Goal: Find specific page/section: Find specific page/section

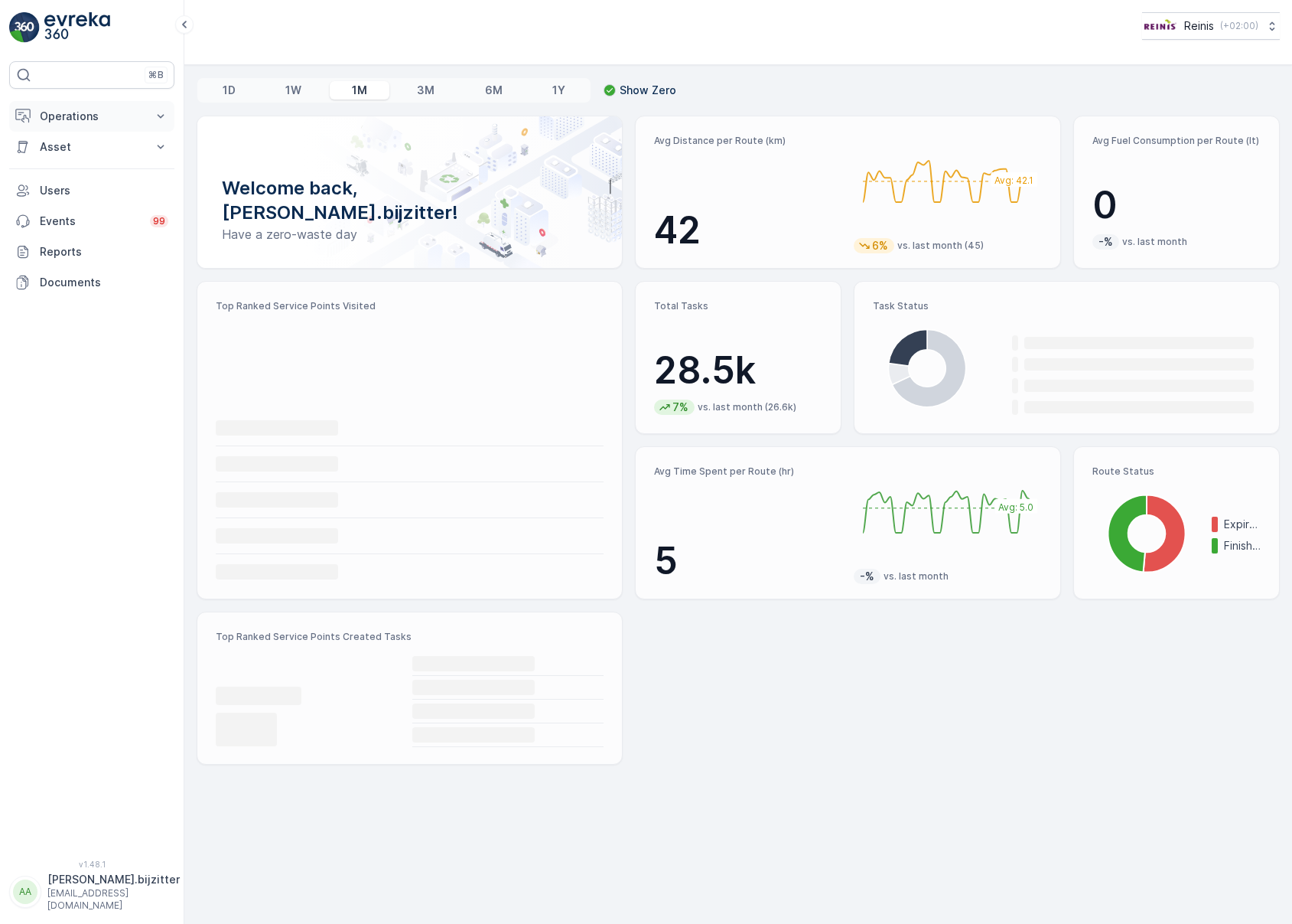
click at [72, 125] on button "Operations" at bounding box center [92, 116] width 165 height 31
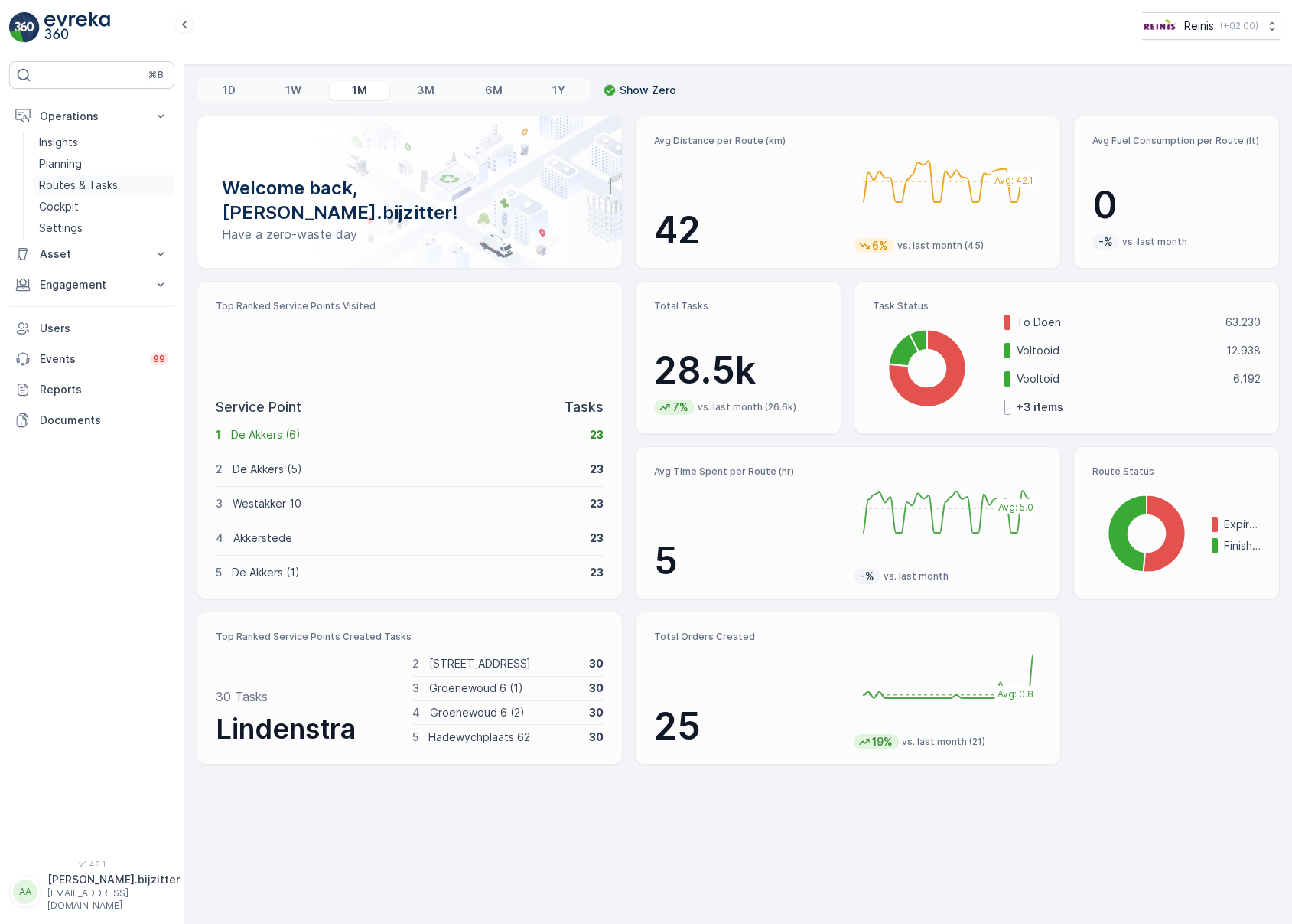
click at [78, 180] on p "Routes & Tasks" at bounding box center [78, 185] width 79 height 15
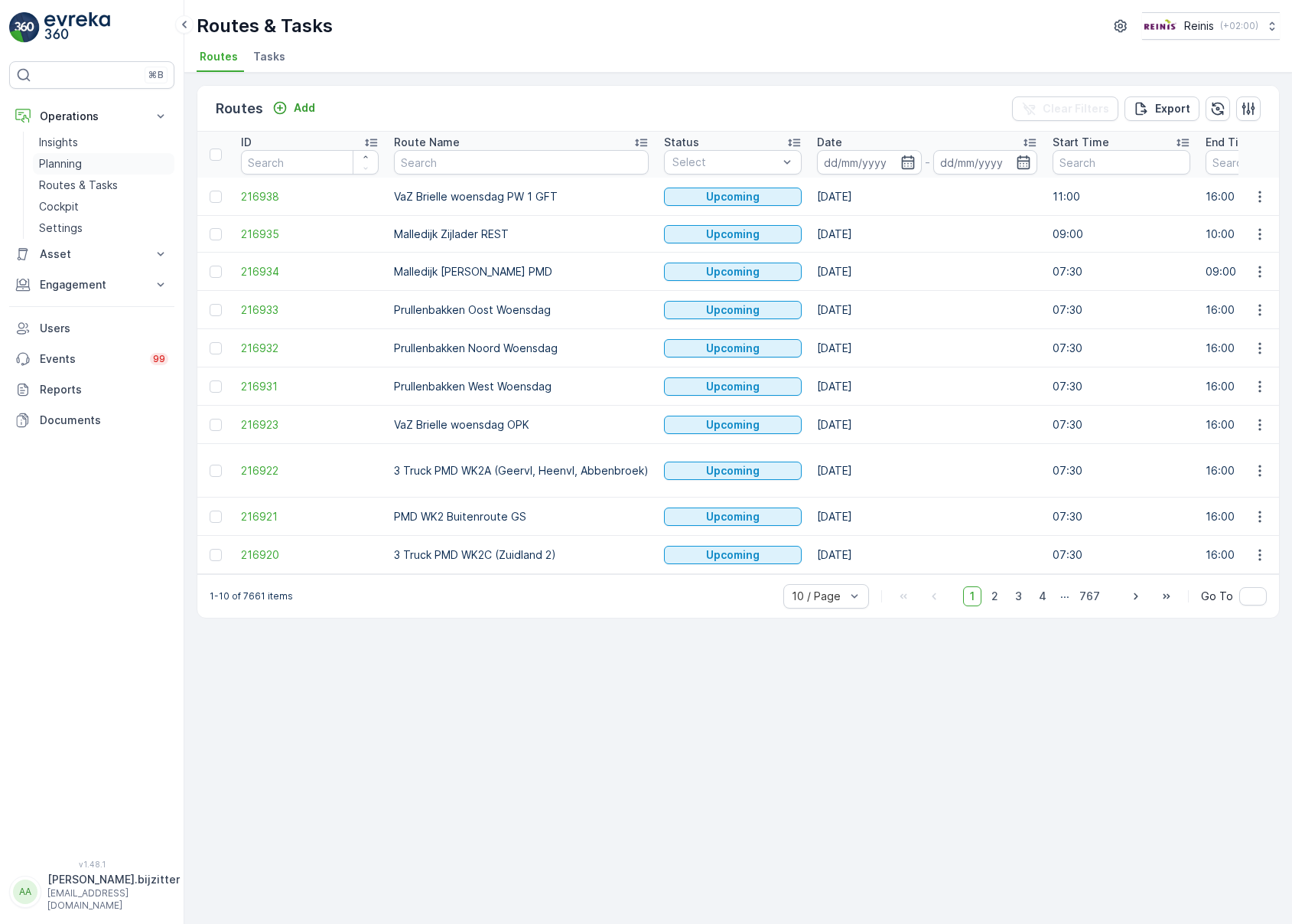
click at [65, 165] on p "Planning" at bounding box center [60, 164] width 42 height 15
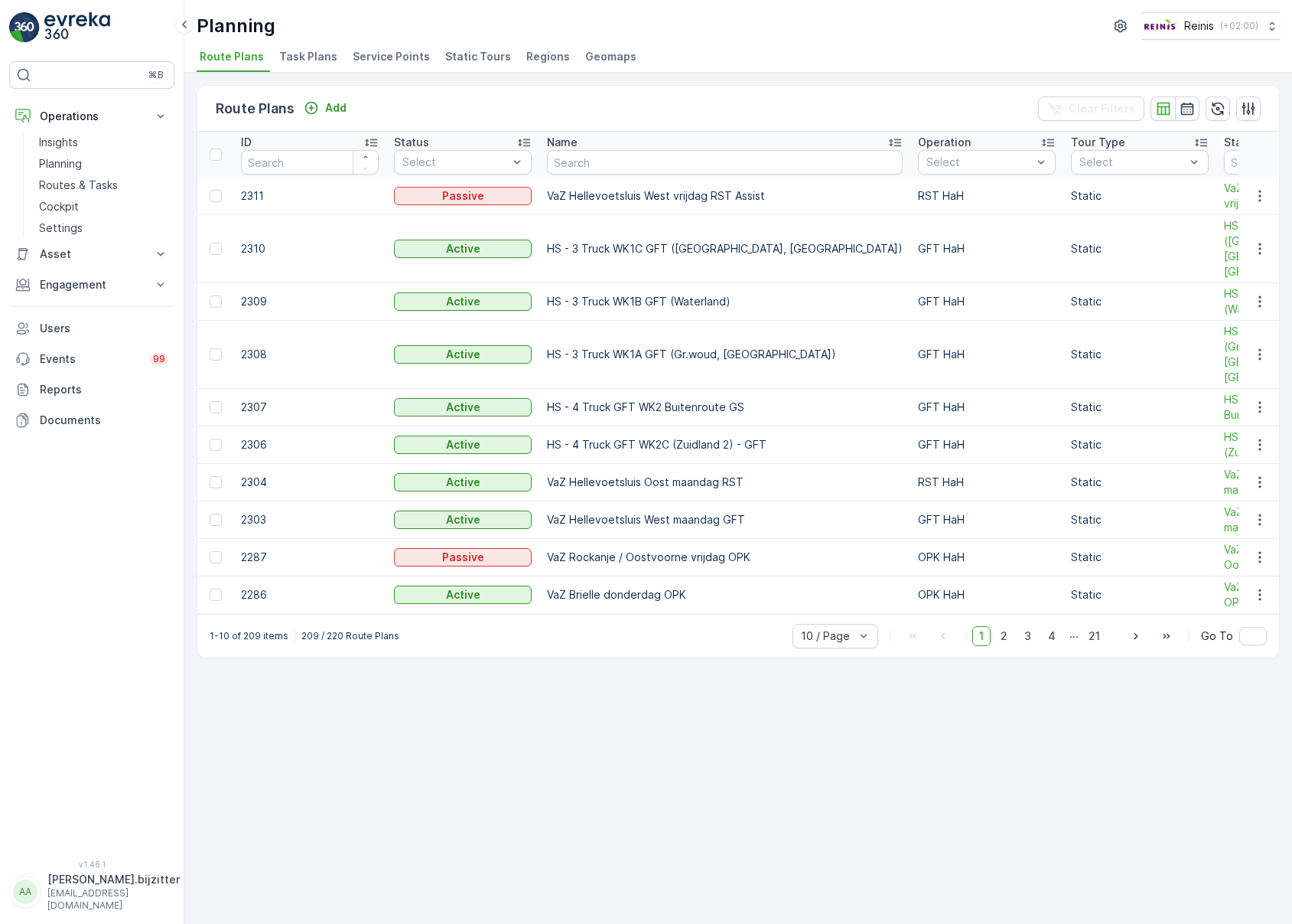
click at [474, 53] on span "Static Tours" at bounding box center [478, 57] width 65 height 15
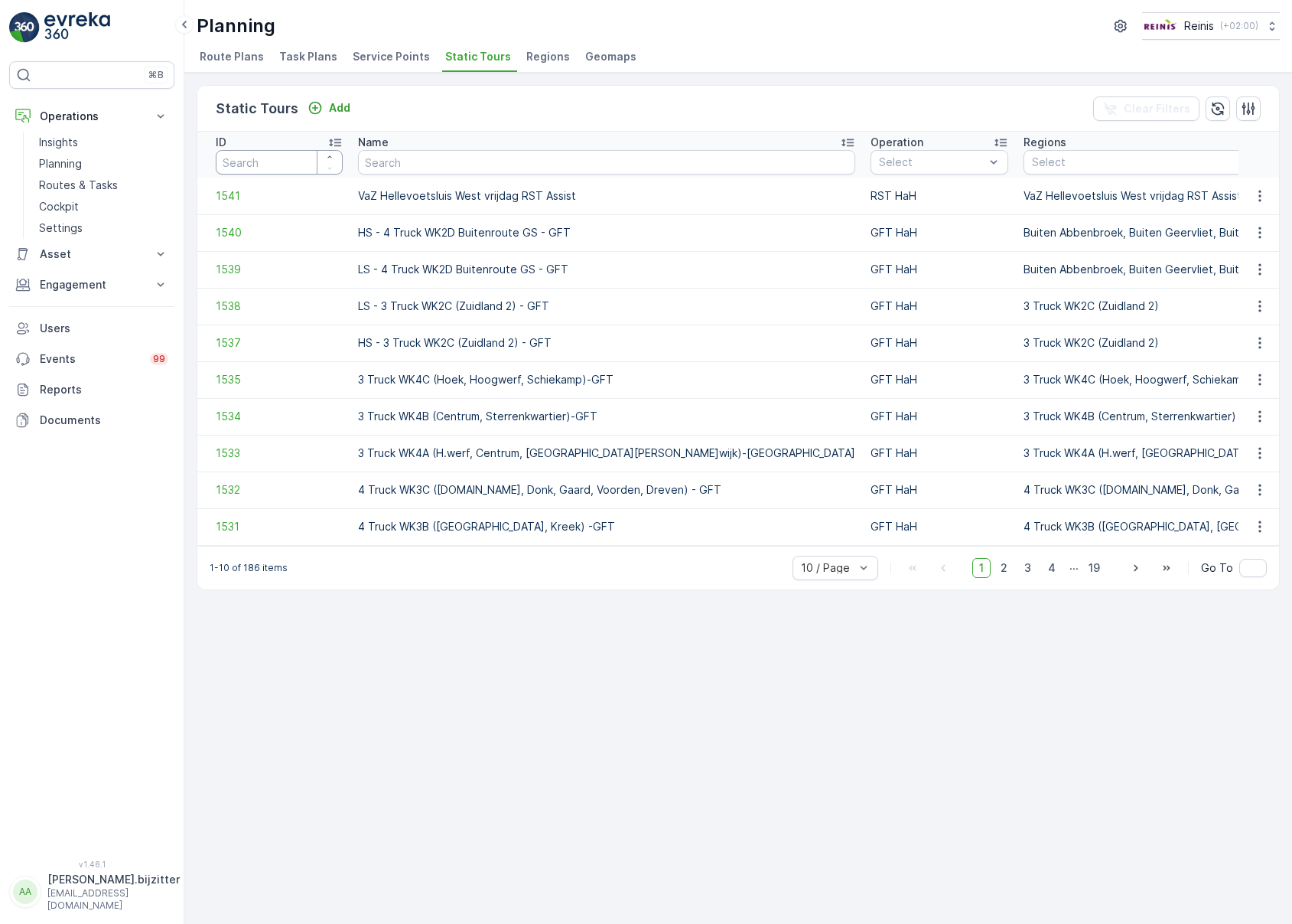
click at [280, 163] on input "number" at bounding box center [279, 162] width 127 height 25
type input "2015"
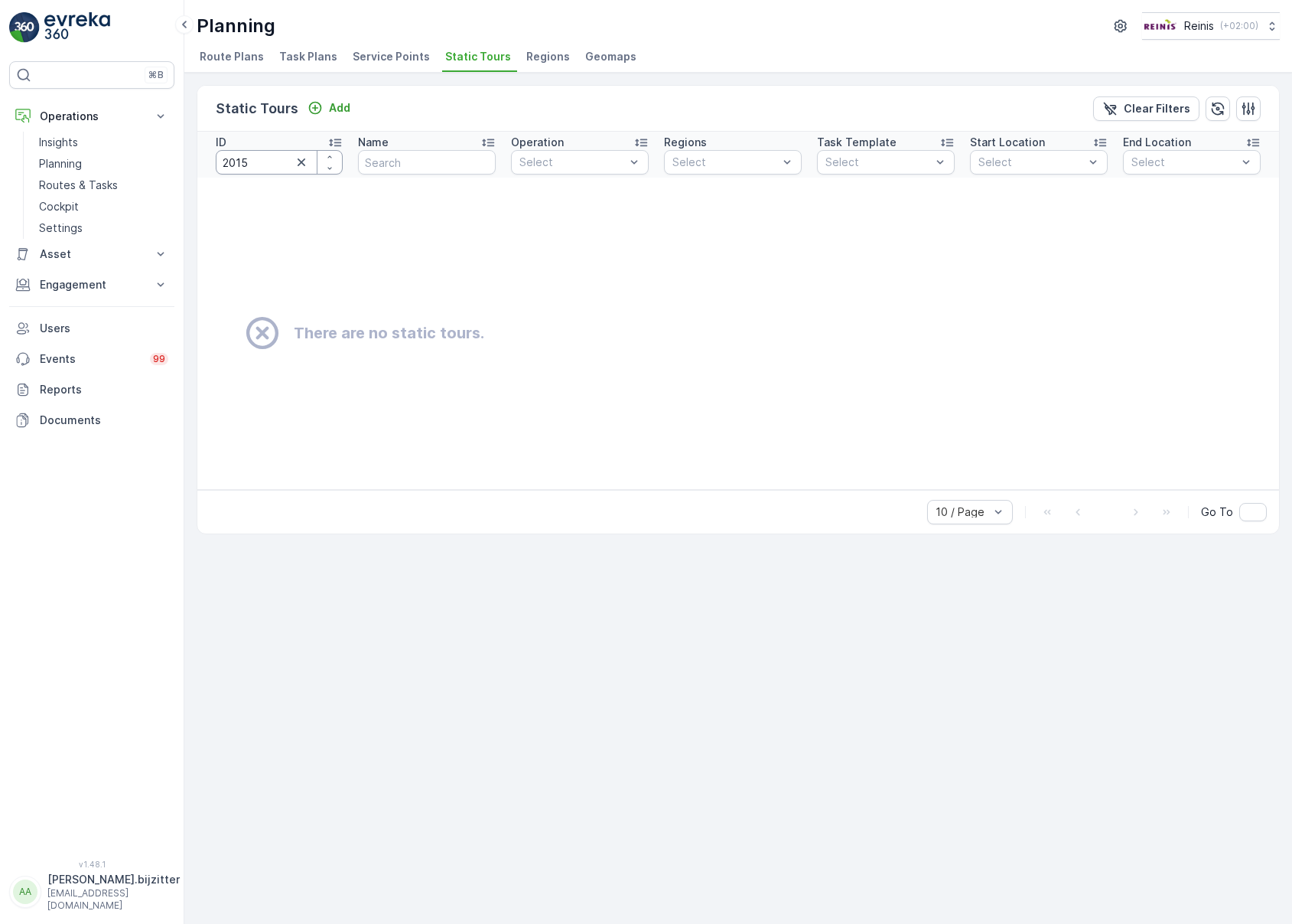
click at [258, 157] on input "2015" at bounding box center [279, 162] width 127 height 25
click at [252, 60] on span "Route Plans" at bounding box center [232, 57] width 65 height 15
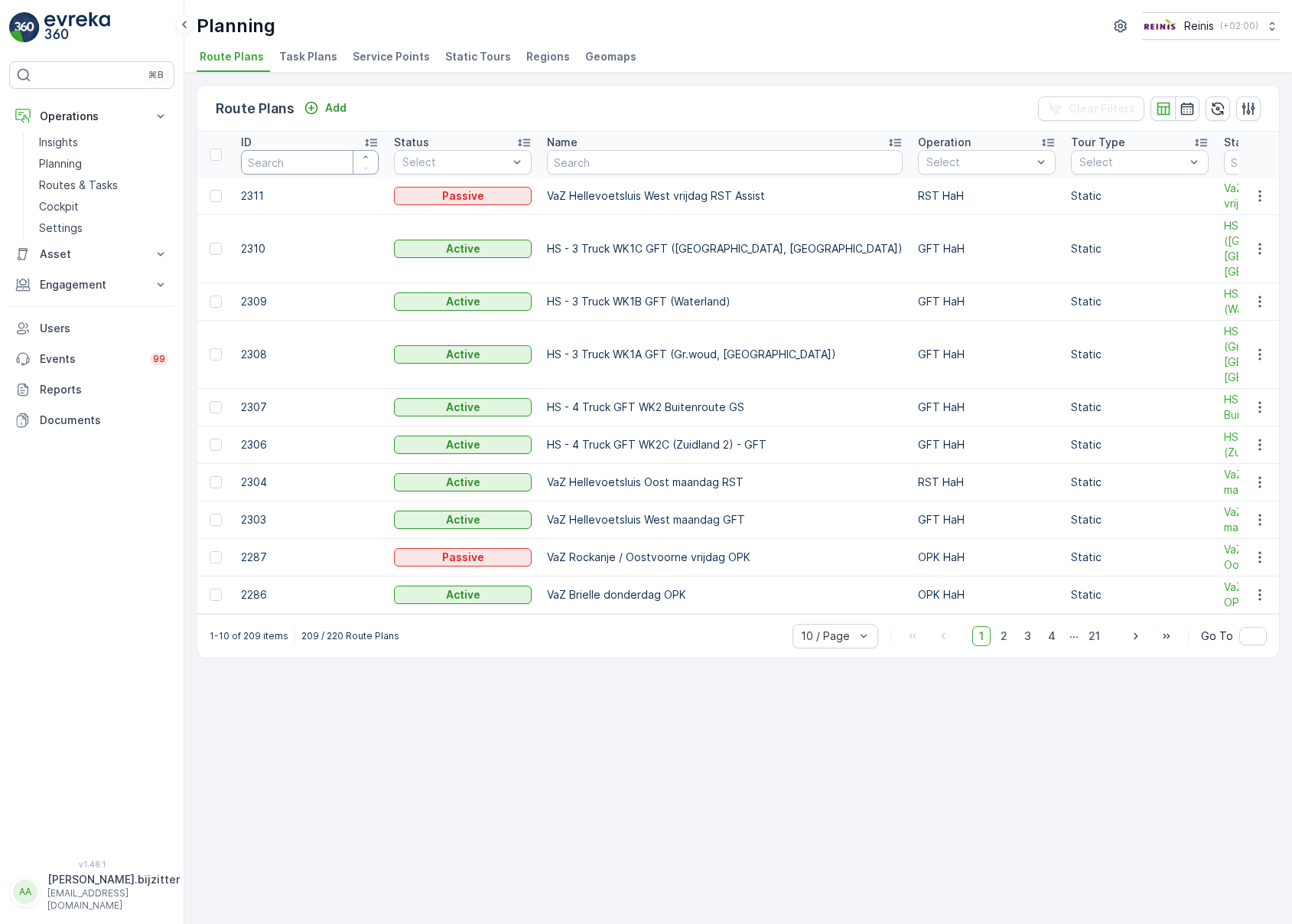
click at [292, 158] on input "number" at bounding box center [310, 162] width 138 height 25
type input "2015"
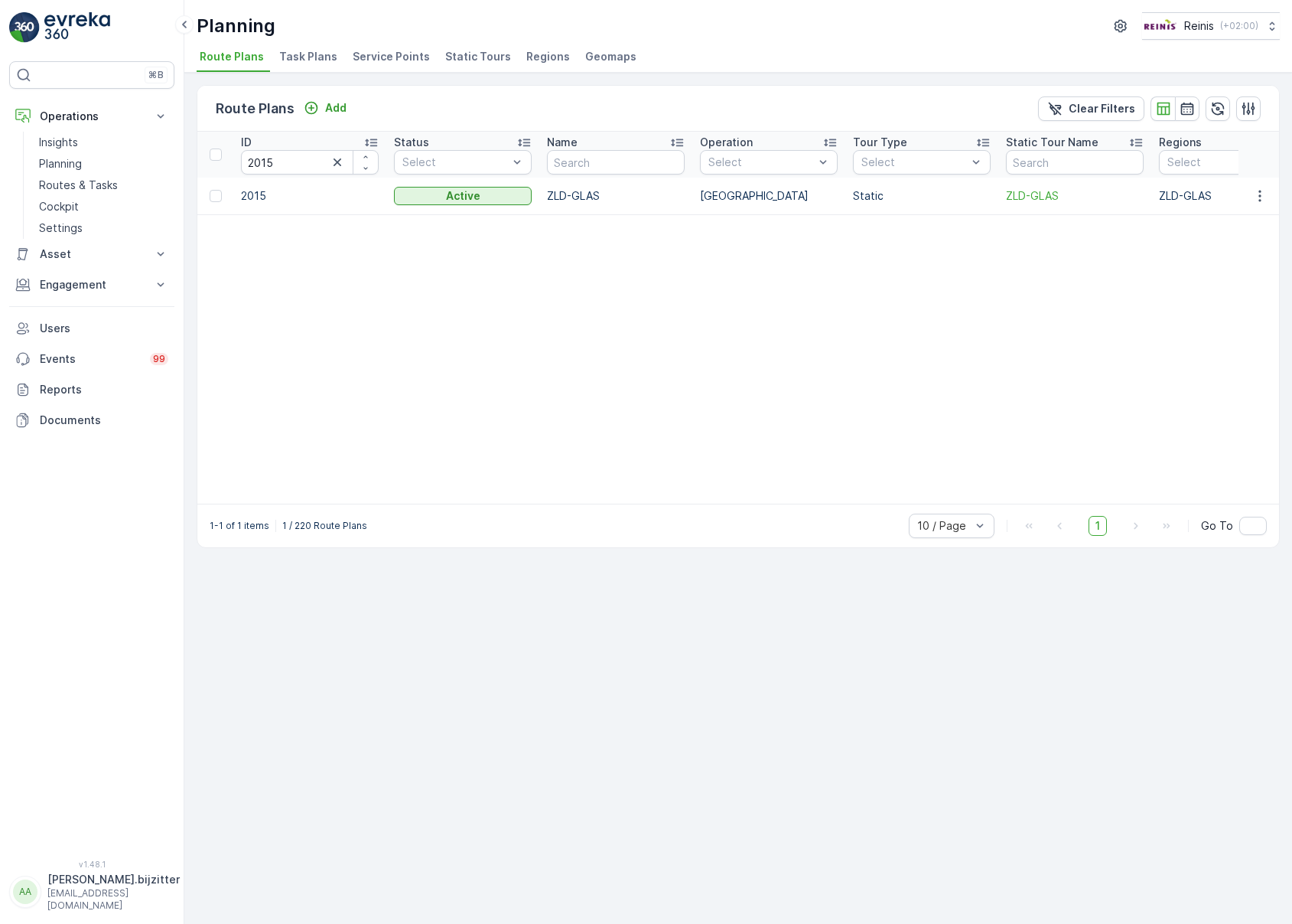
click at [579, 196] on td "ZLD-GLAS" at bounding box center [616, 196] width 153 height 37
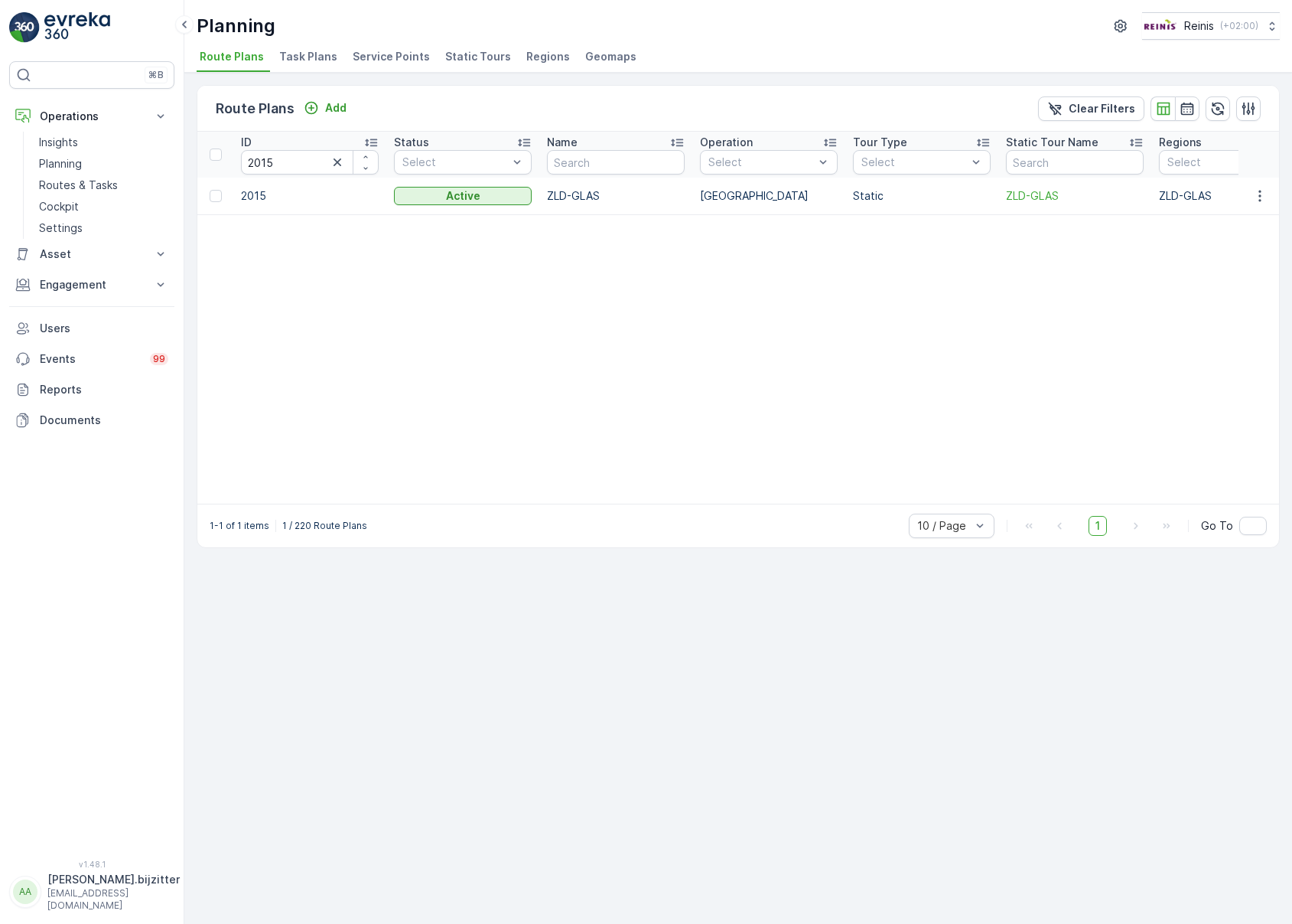
click at [760, 159] on div at bounding box center [762, 162] width 109 height 12
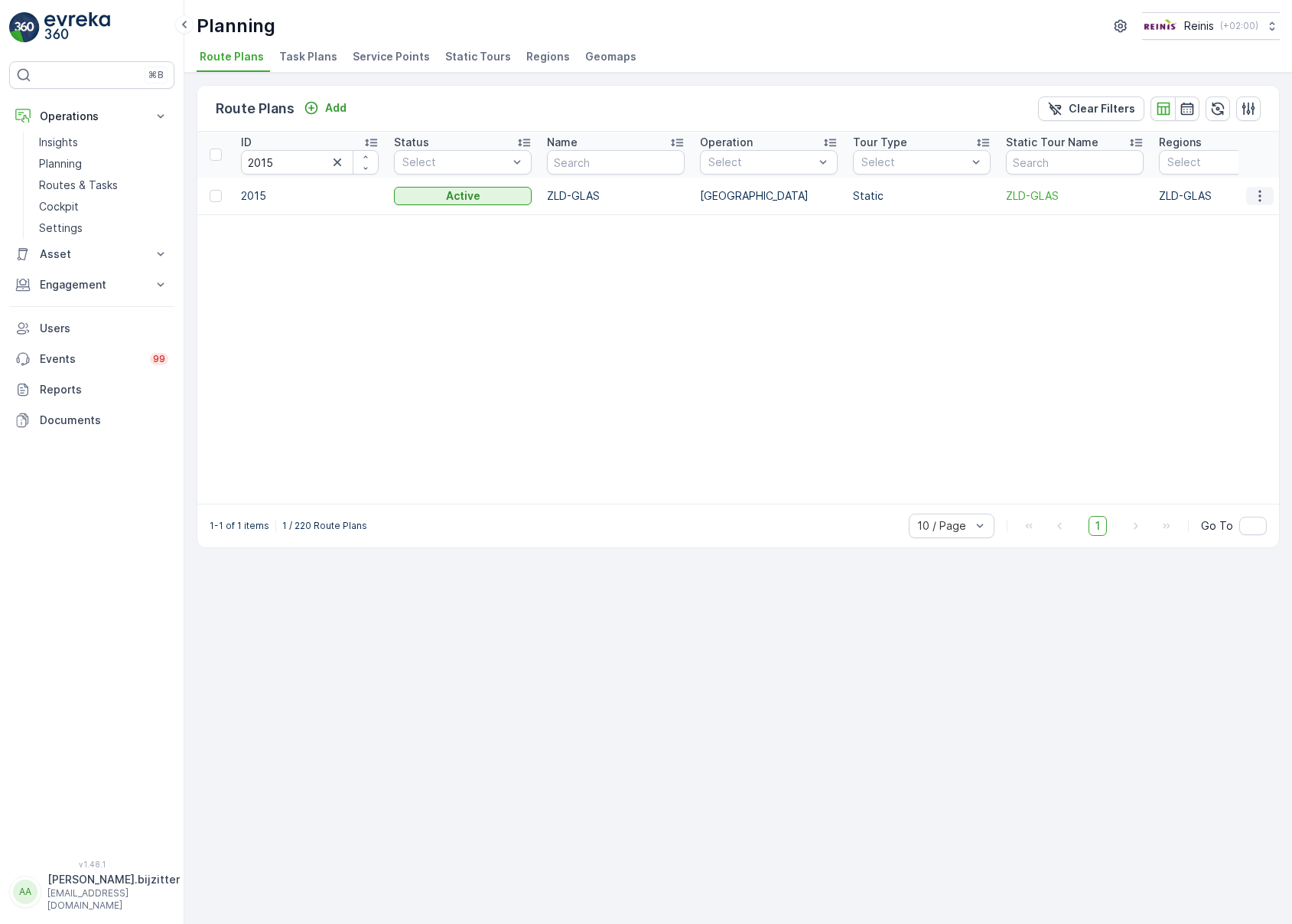
click at [1258, 193] on icon "button" at bounding box center [1261, 196] width 15 height 15
click at [1046, 197] on span "ZLD-GLAS" at bounding box center [1075, 196] width 138 height 15
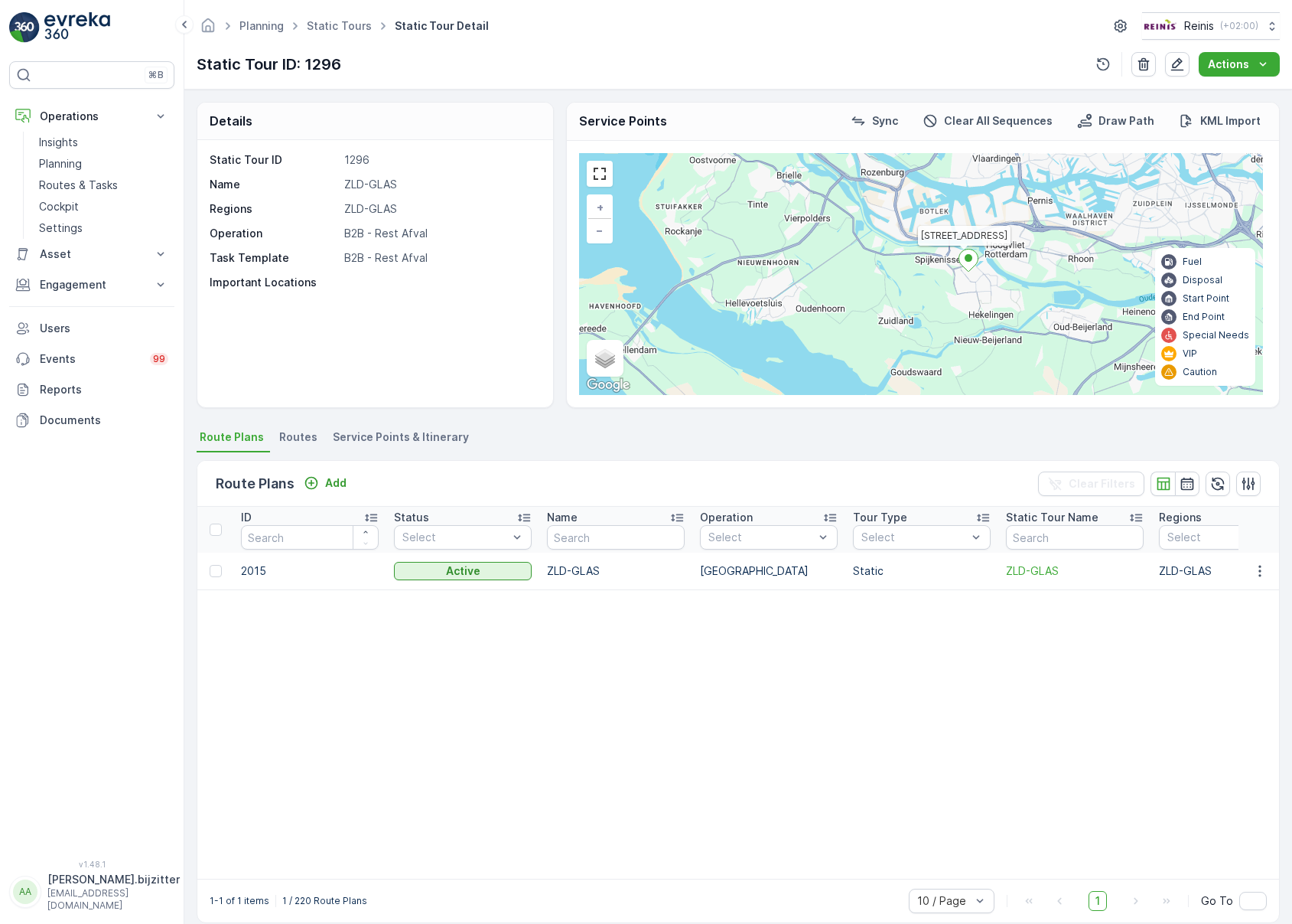
click at [388, 439] on span "Service Points & Itinerary" at bounding box center [401, 437] width 136 height 15
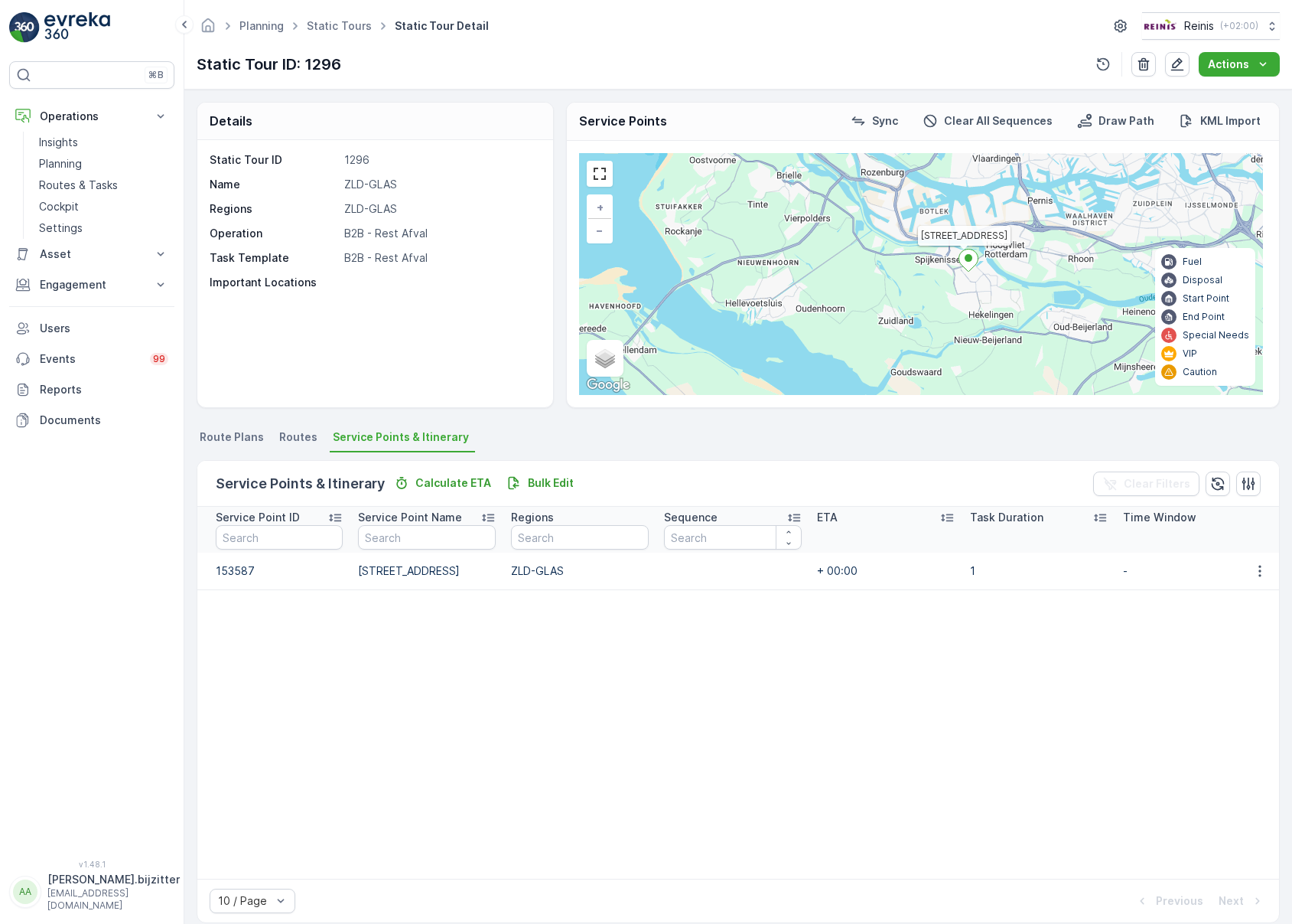
click at [284, 436] on span "Routes" at bounding box center [298, 437] width 38 height 15
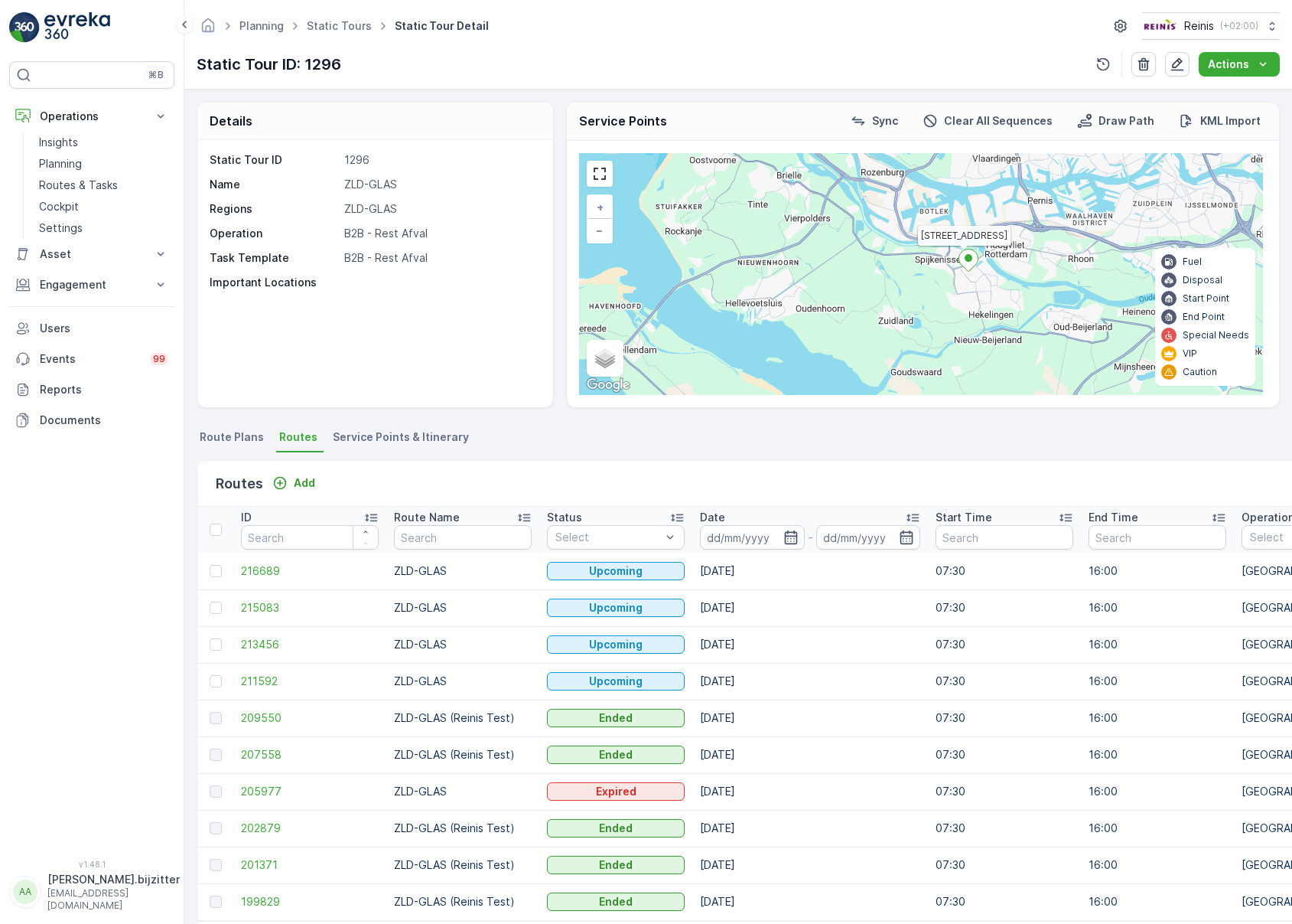
click at [448, 59] on div "Static Tour ID: 1296 Actions" at bounding box center [738, 64] width 1084 height 25
